Goal: Check status: Check status

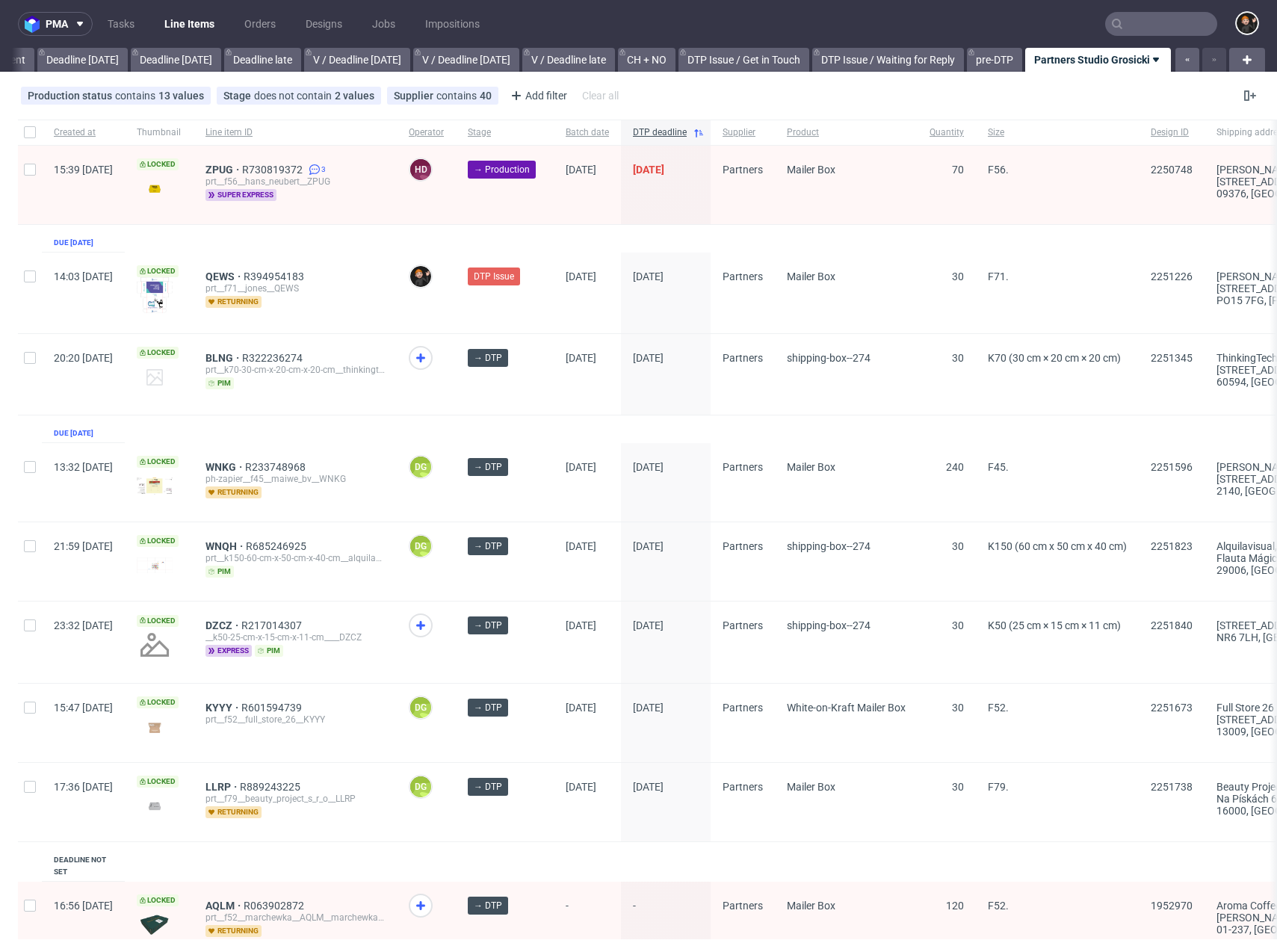
scroll to position [1734, 0]
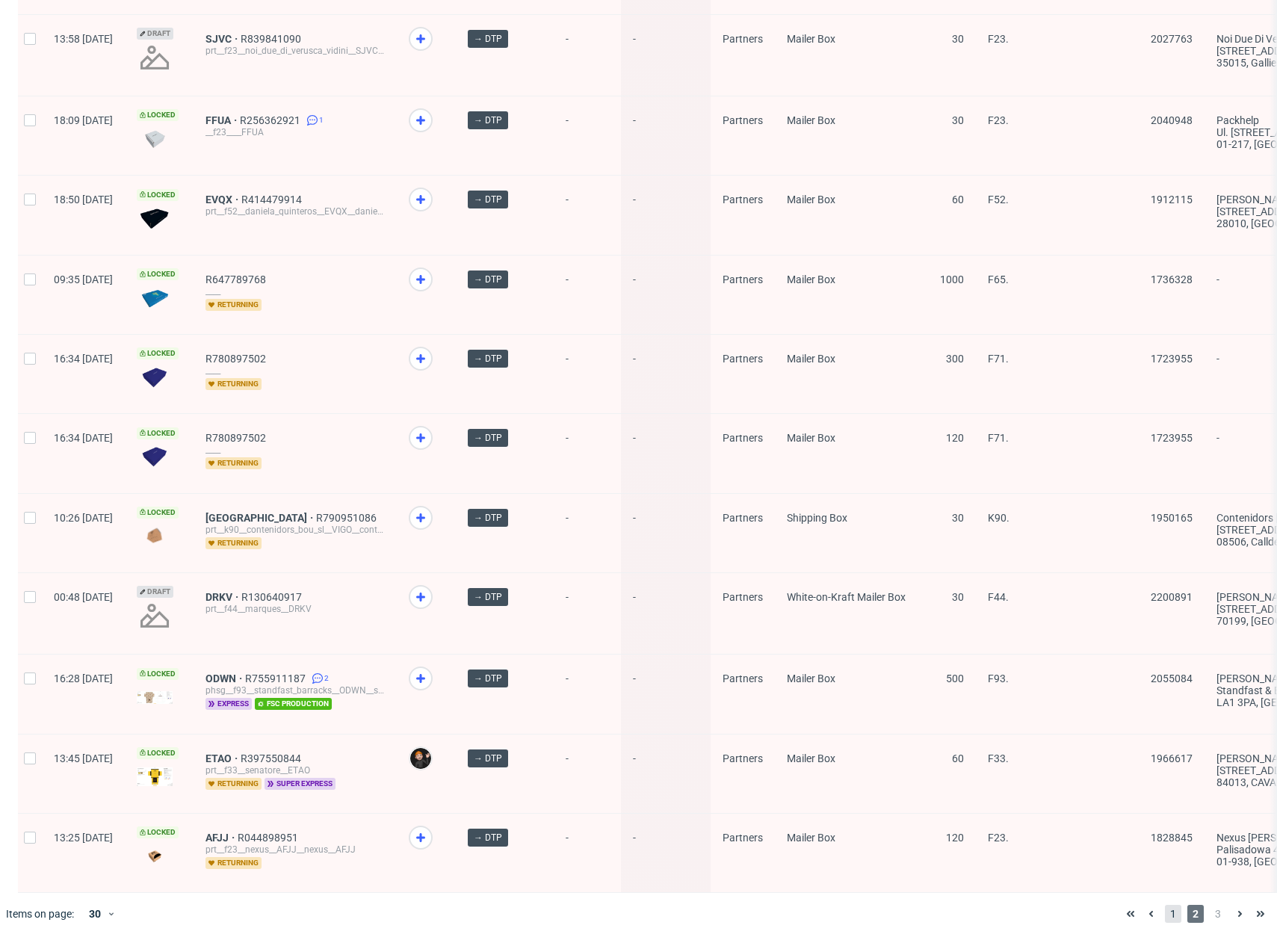
click at [1165, 914] on span "1" at bounding box center [1173, 914] width 16 height 18
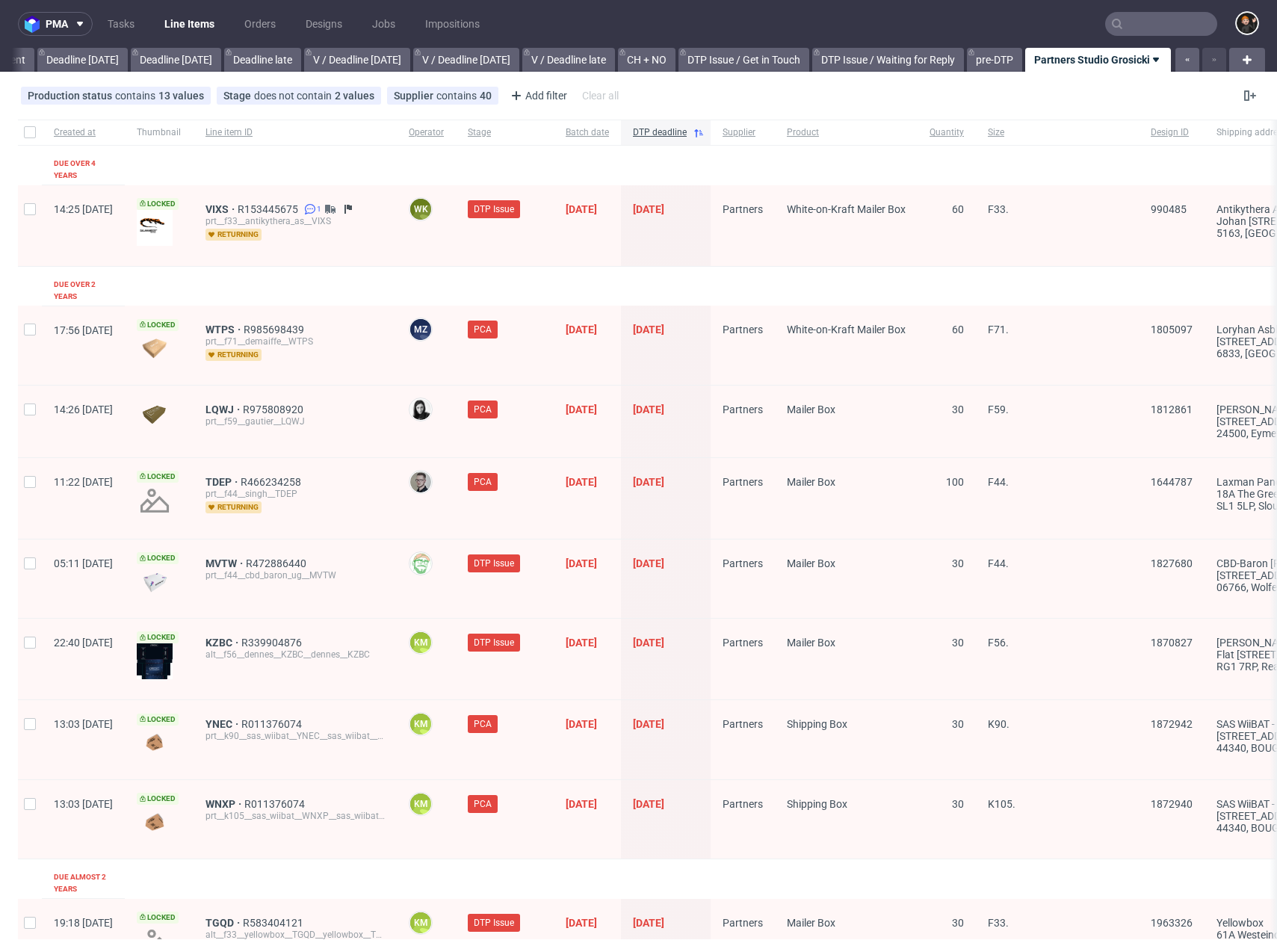
scroll to position [2095, 0]
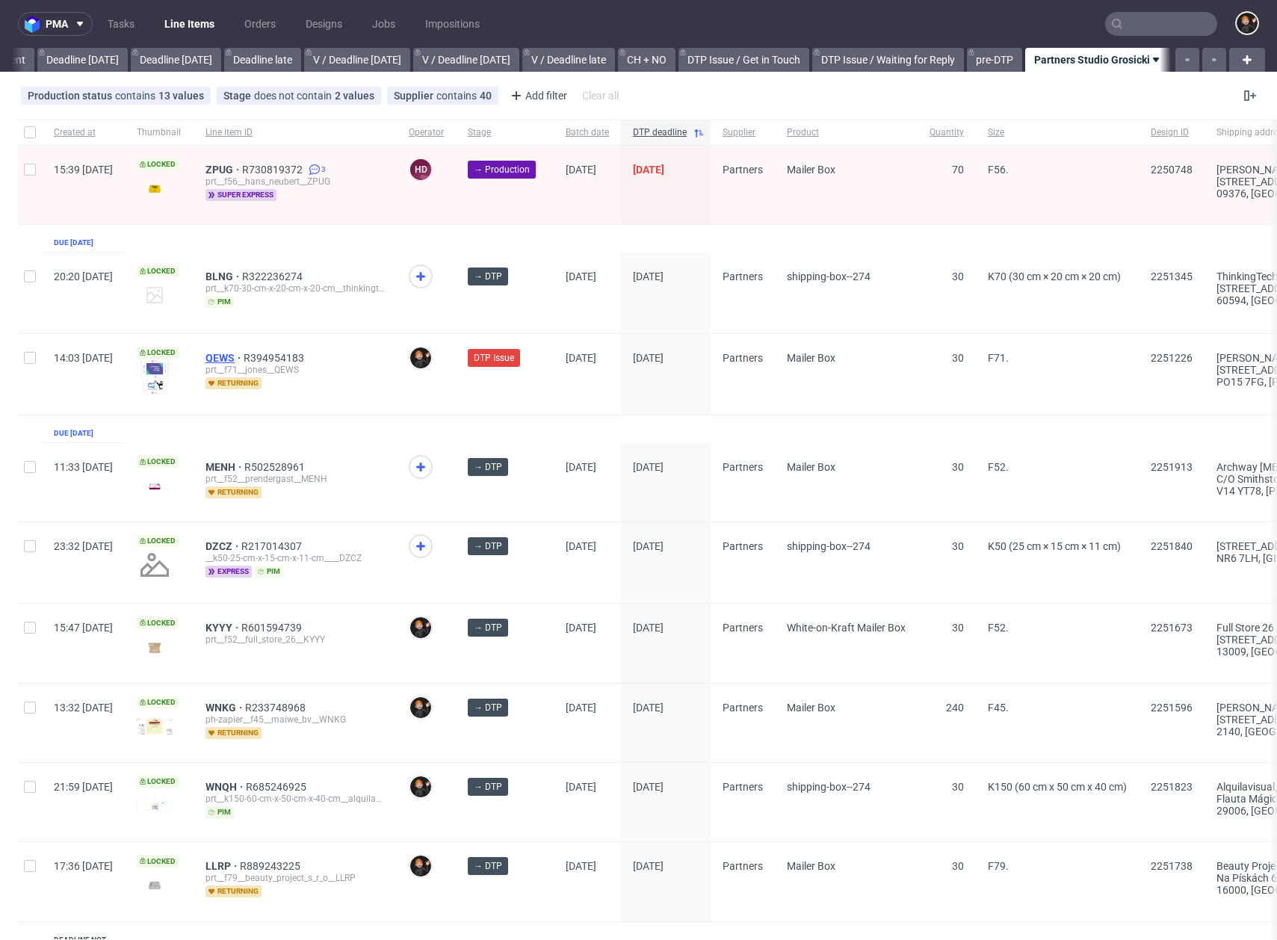
click at [244, 358] on span "QEWS" at bounding box center [224, 358] width 38 height 12
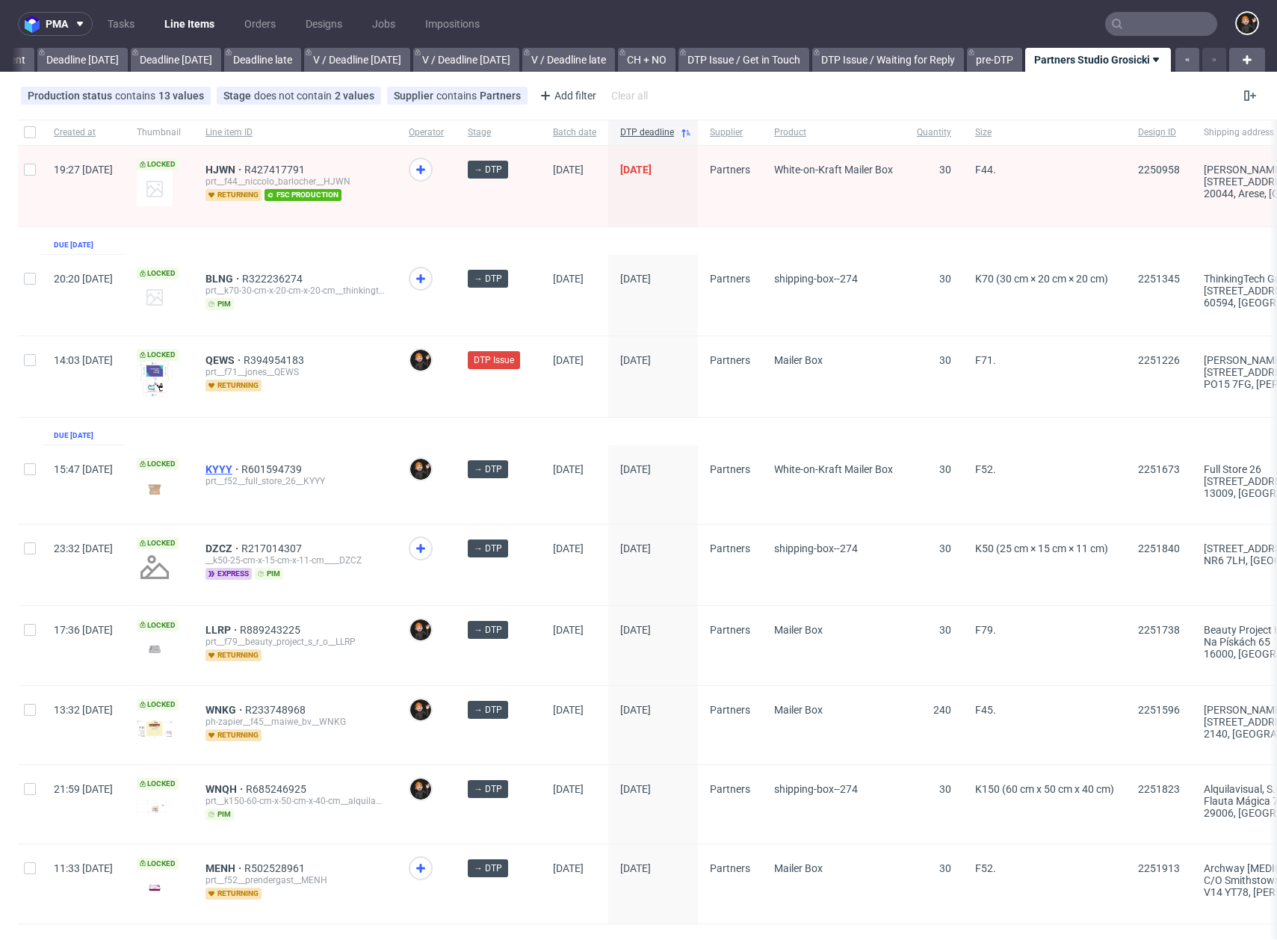
click at [241, 466] on span "KYYY" at bounding box center [223, 469] width 36 height 12
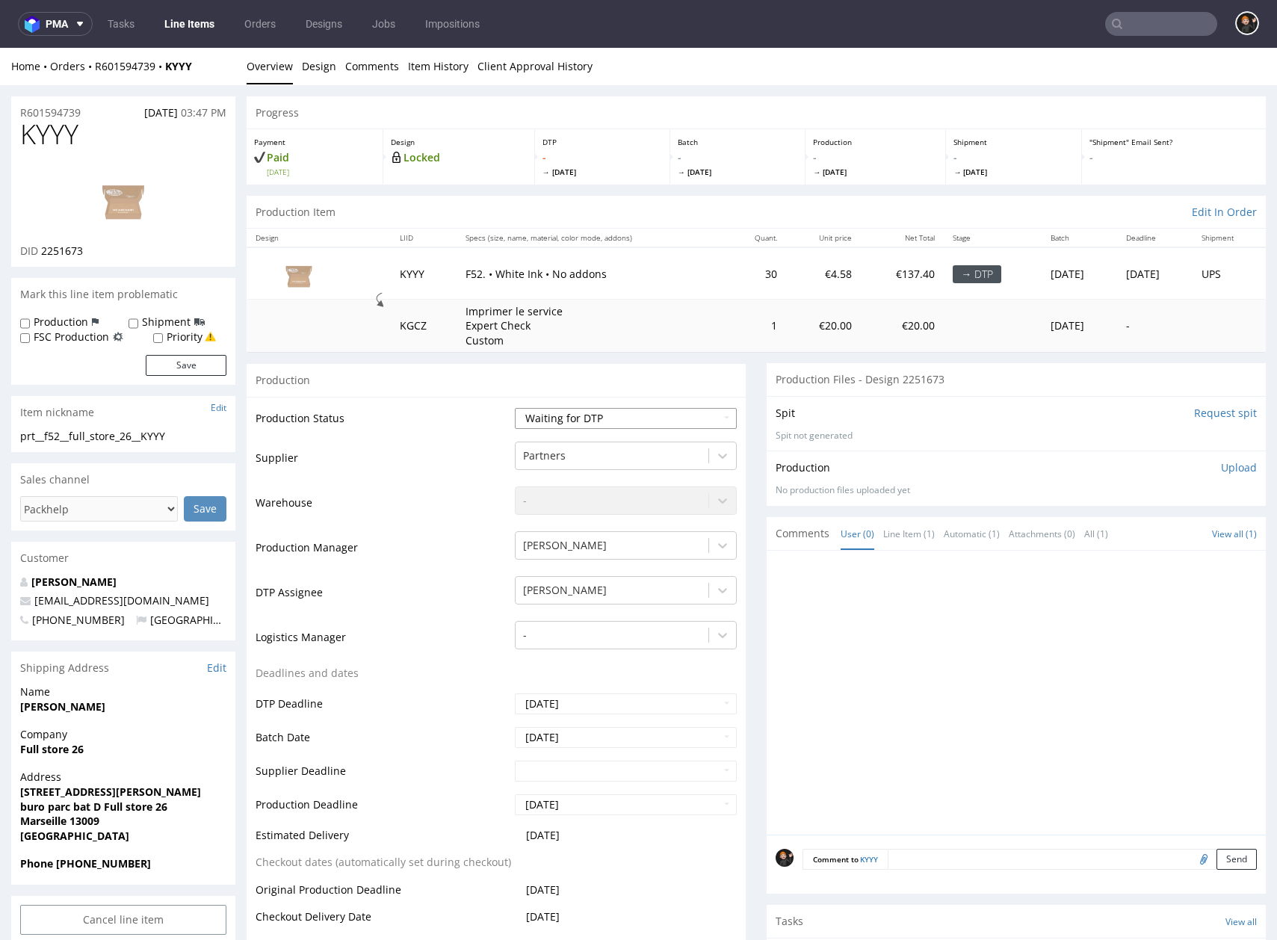
select select "dtp_in_process"
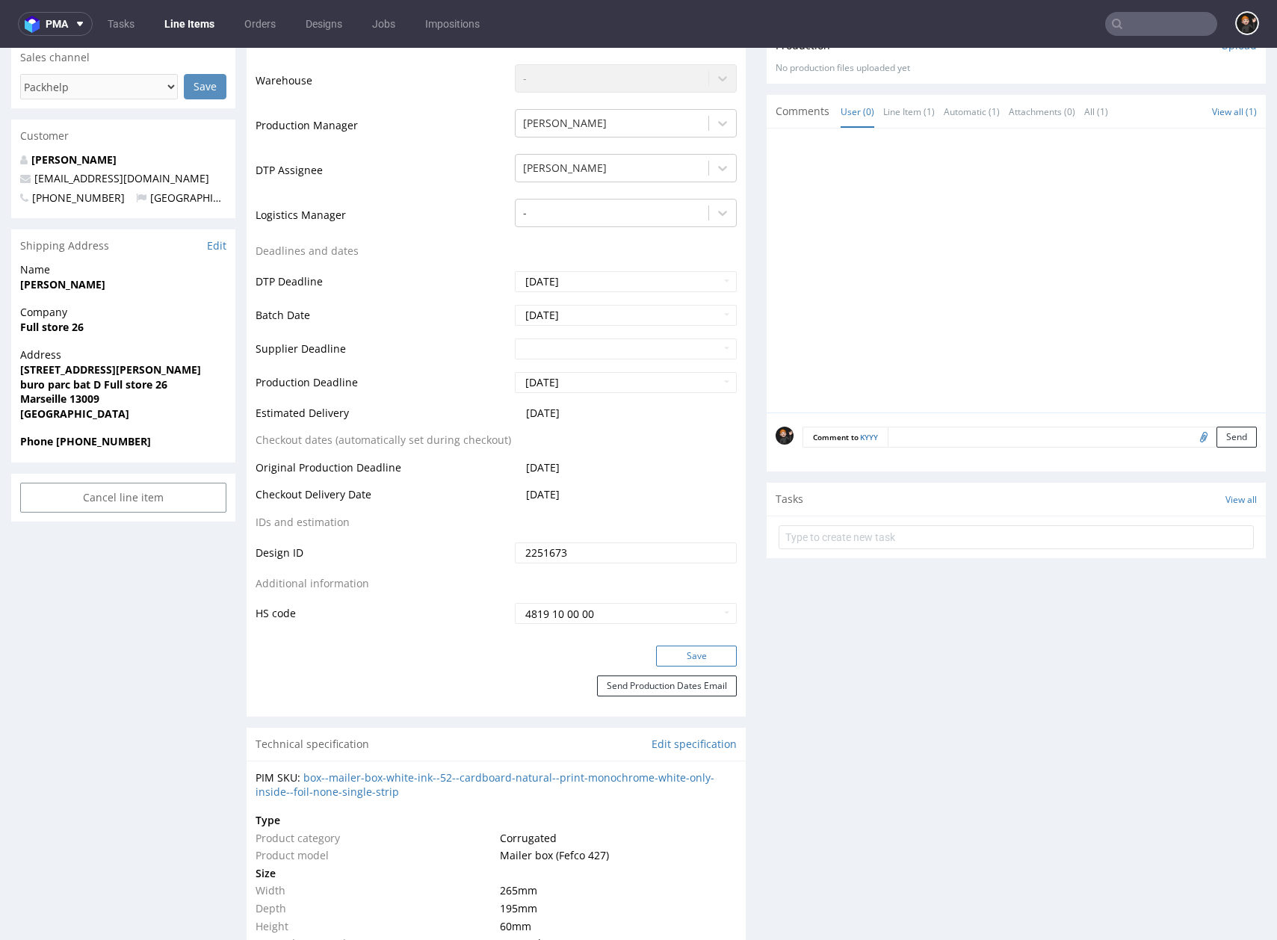
click at [687, 658] on button "Save" at bounding box center [696, 655] width 81 height 21
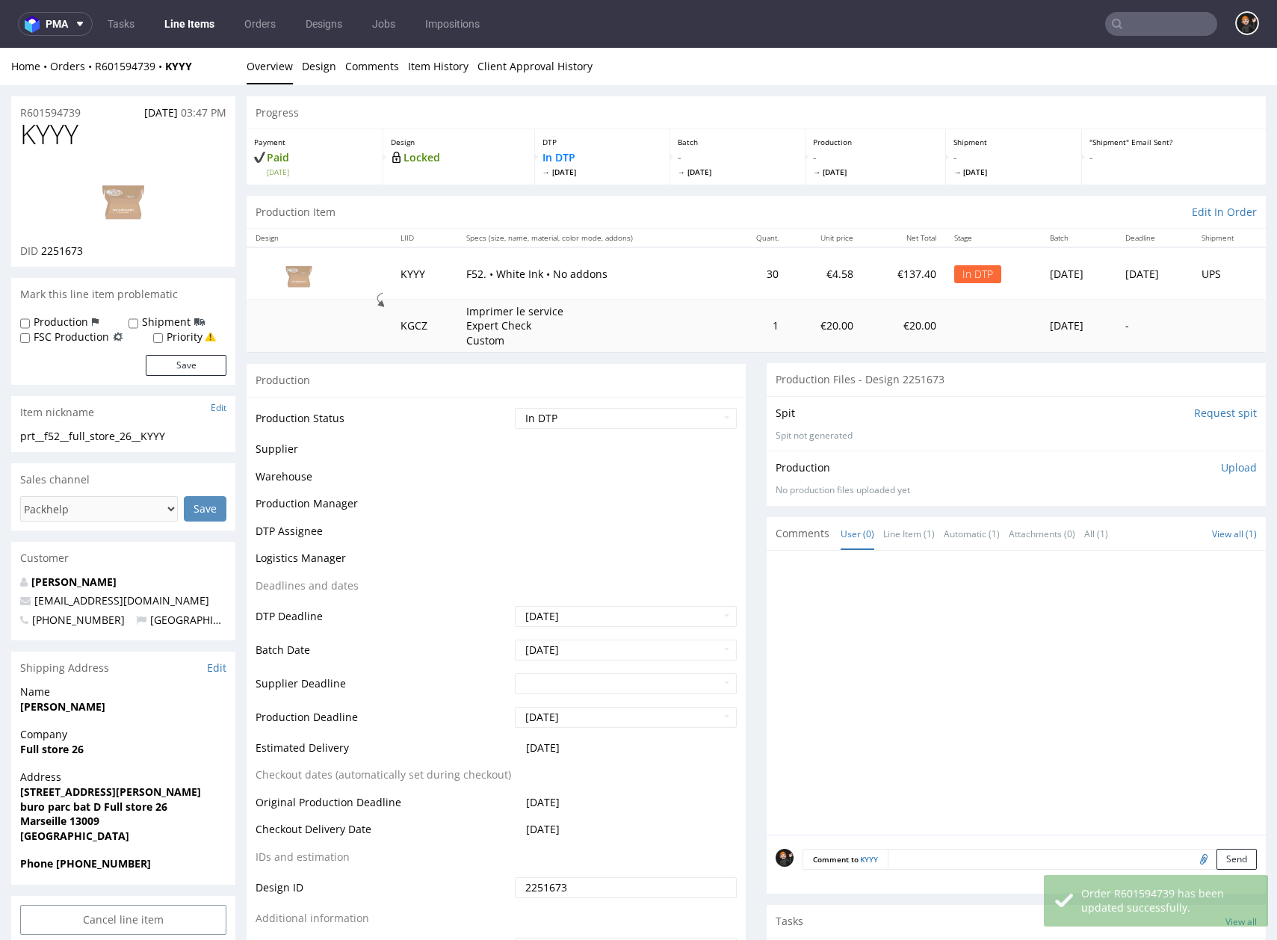
scroll to position [0, 0]
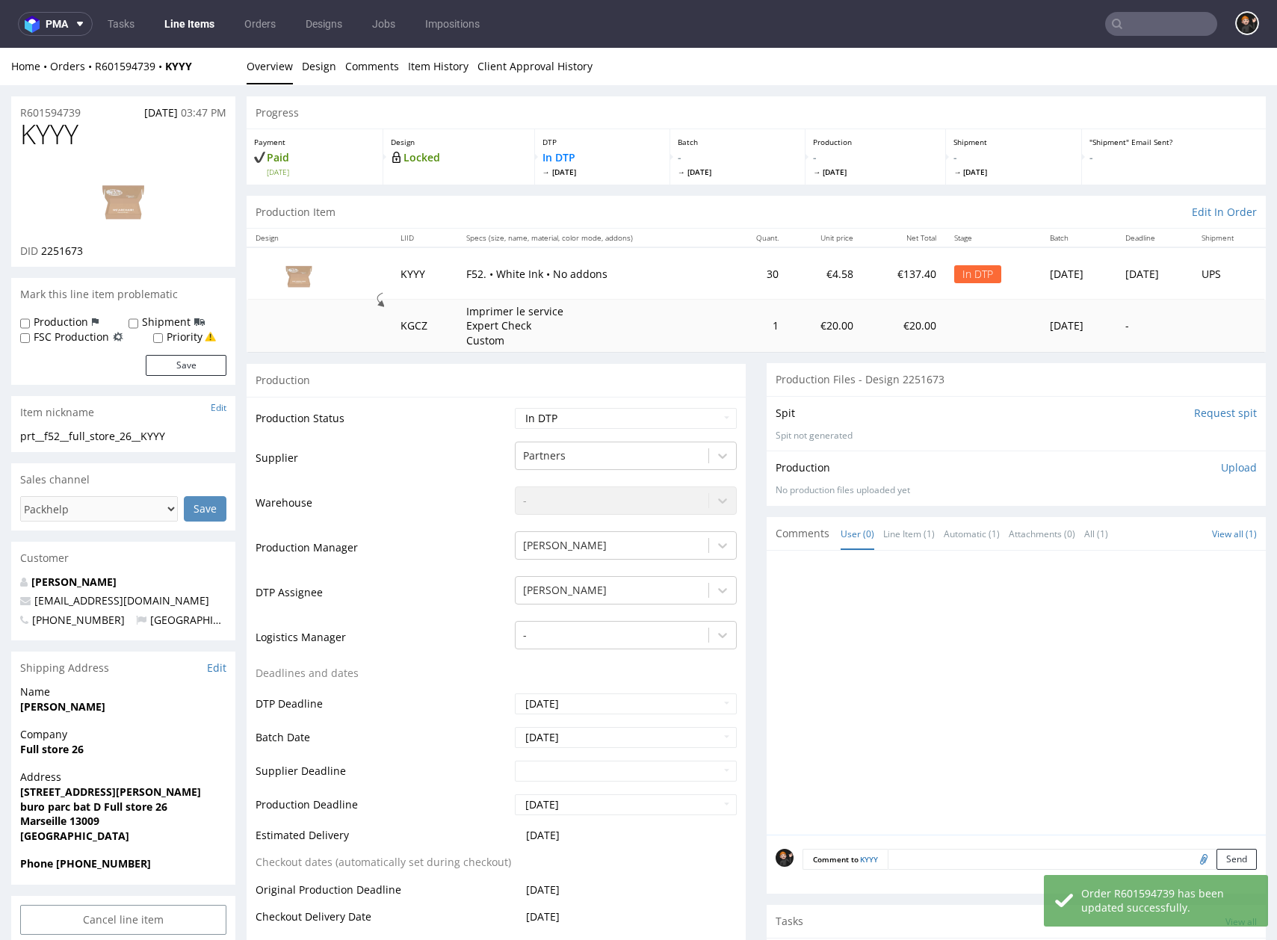
click at [38, 130] on span "KYYY" at bounding box center [49, 135] width 58 height 30
copy span "KYYY"
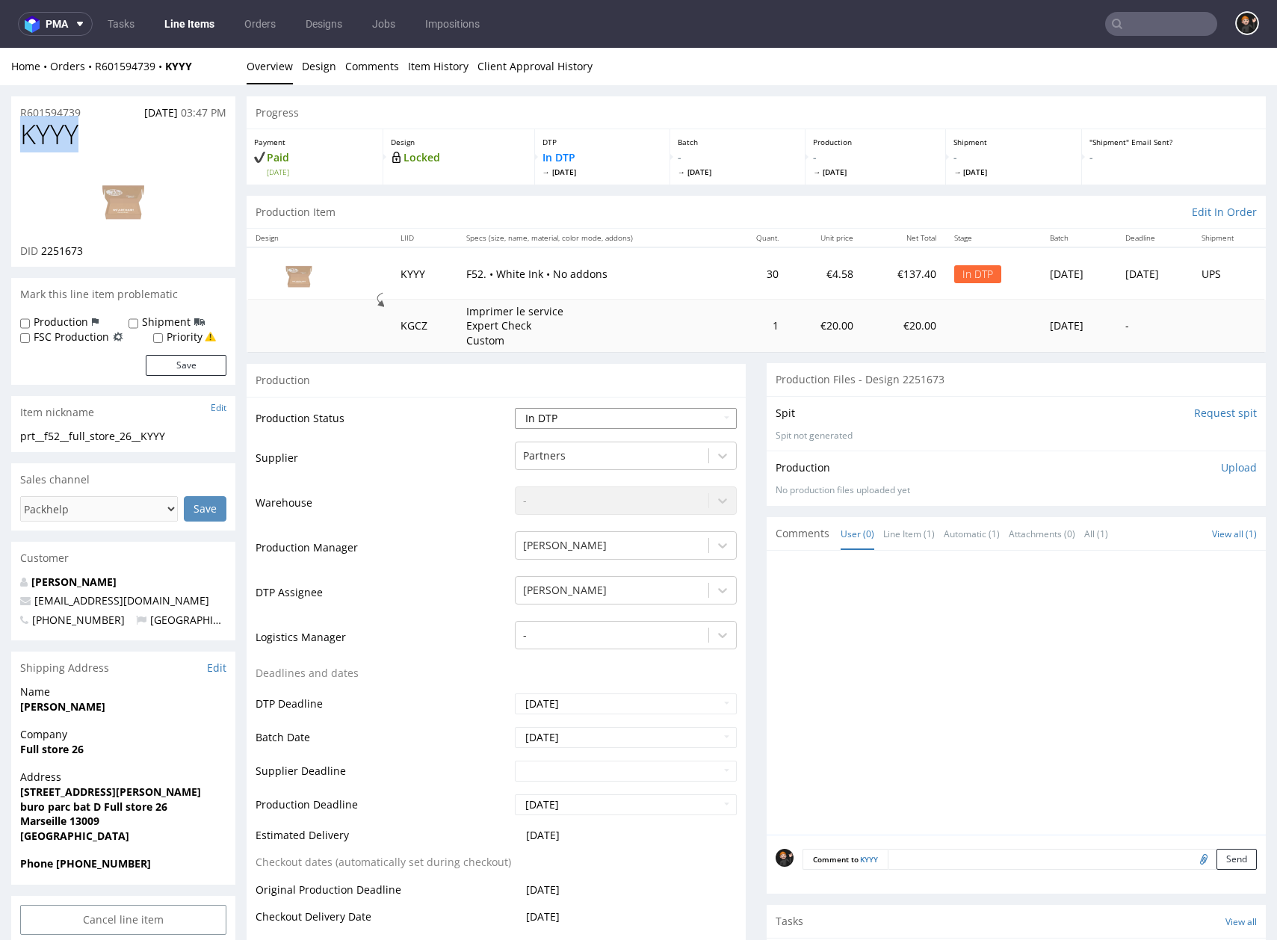
copy span "KYYY"
click at [167, 23] on link "Line Items" at bounding box center [189, 24] width 68 height 24
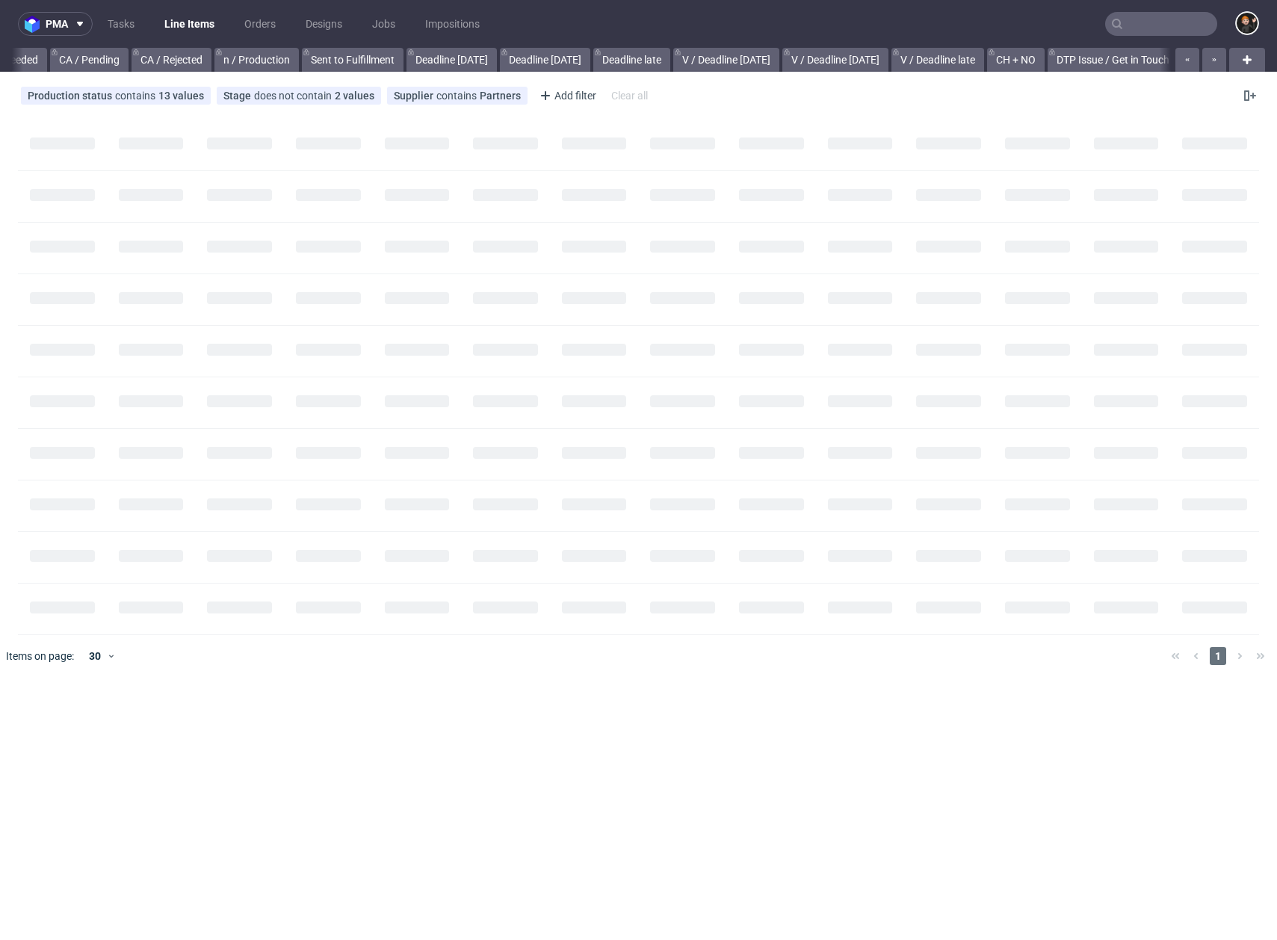
scroll to position [0, 1588]
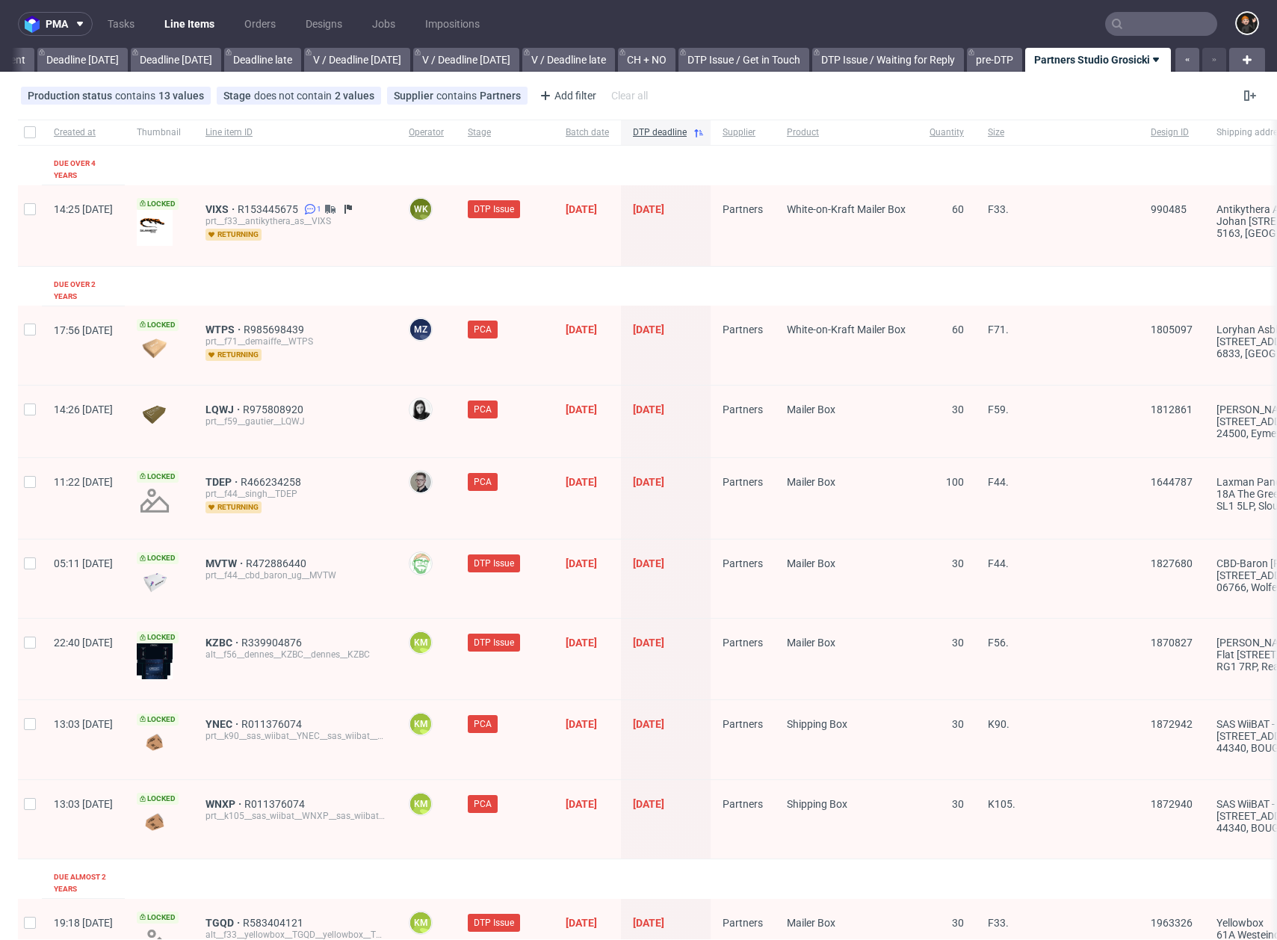
click at [1157, 17] on input "text" at bounding box center [1161, 24] width 112 height 24
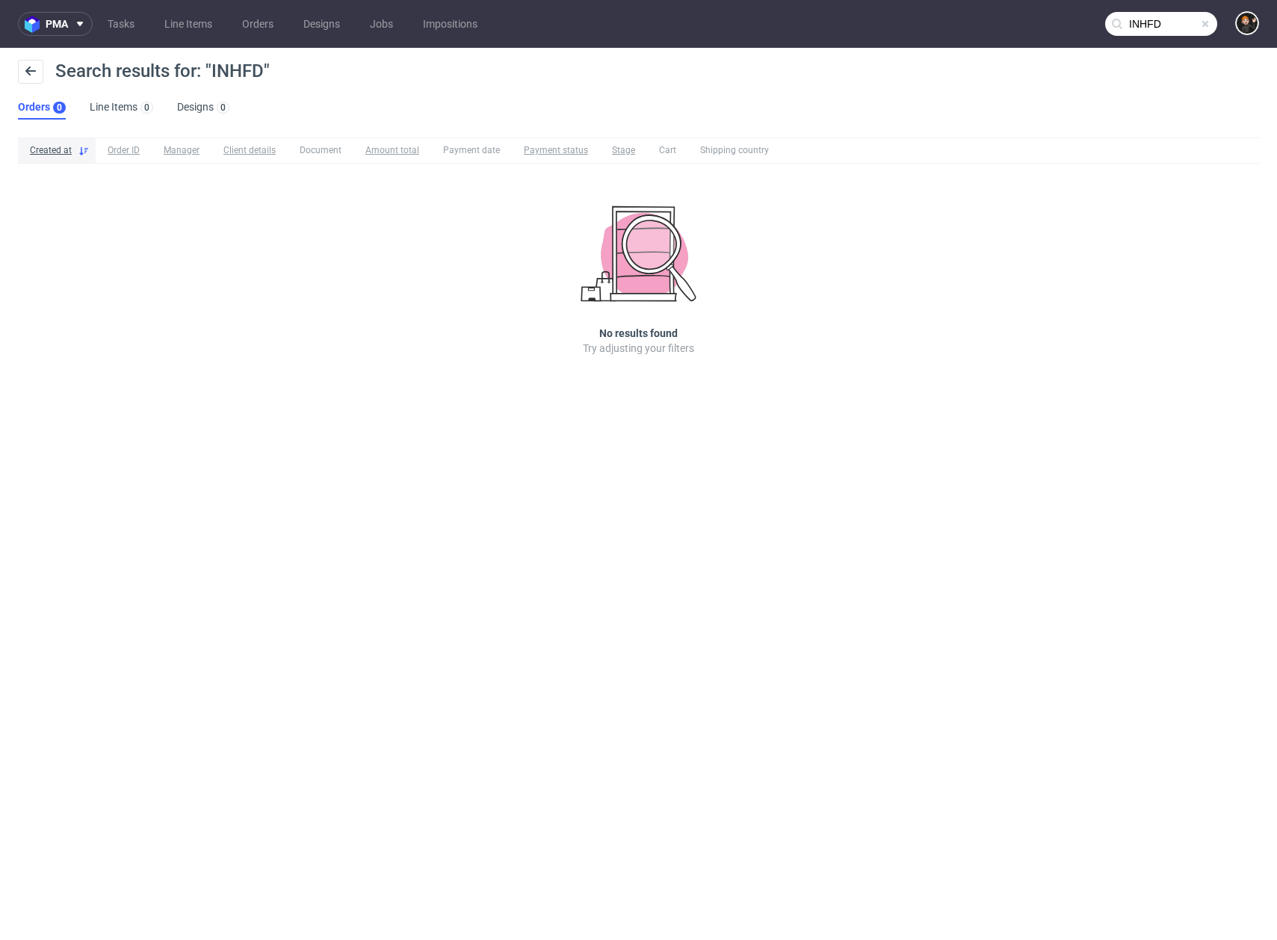
click at [1183, 24] on input "INHFD" at bounding box center [1161, 24] width 112 height 24
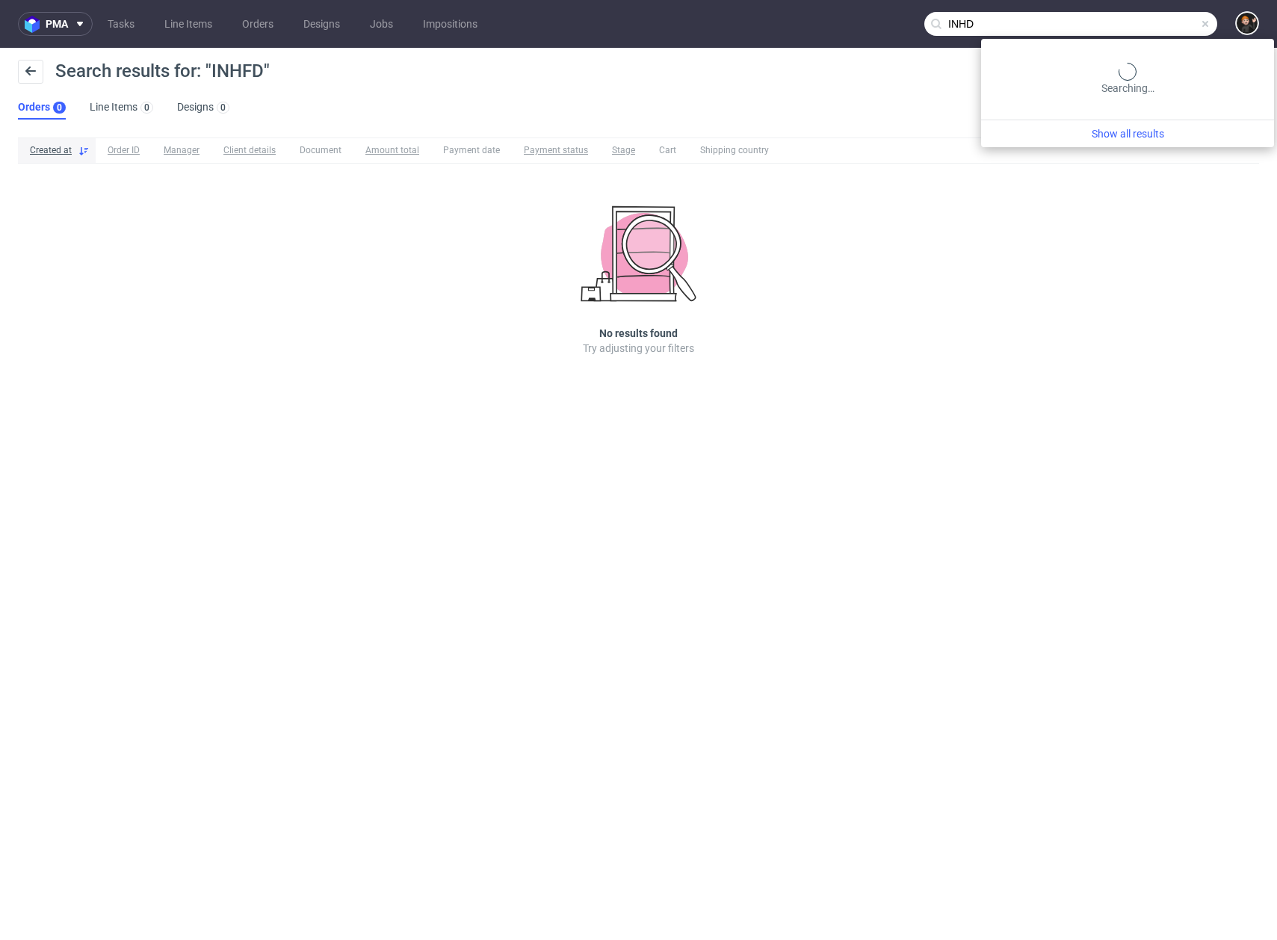
type input "INHD"
